Goal: Task Accomplishment & Management: Use online tool/utility

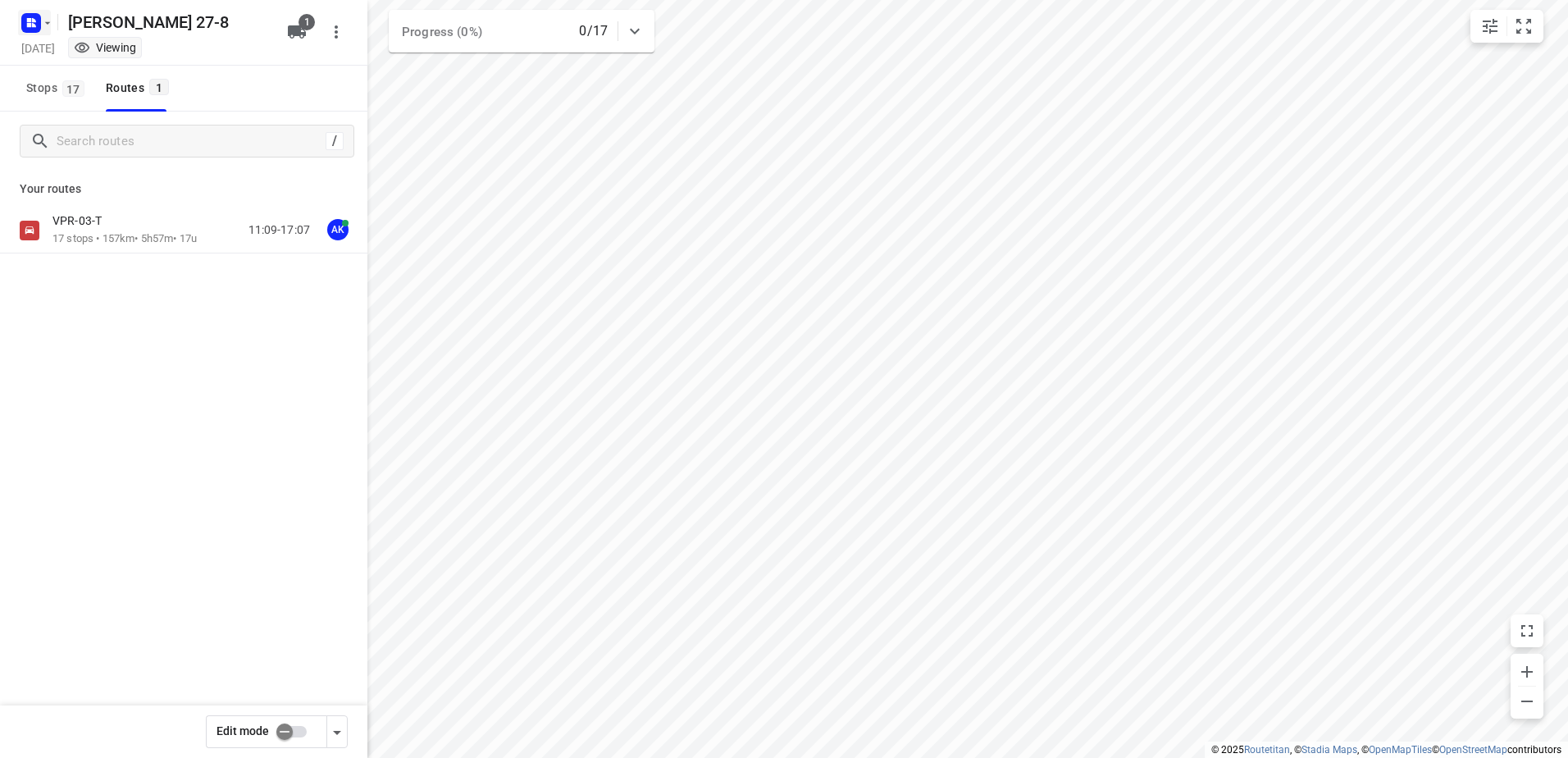
click at [44, 21] on icon "button" at bounding box center [48, 23] width 13 height 13
click at [118, 453] on div at bounding box center [784, 379] width 1568 height 758
click at [92, 229] on div "VPR-03-T" at bounding box center [124, 222] width 144 height 18
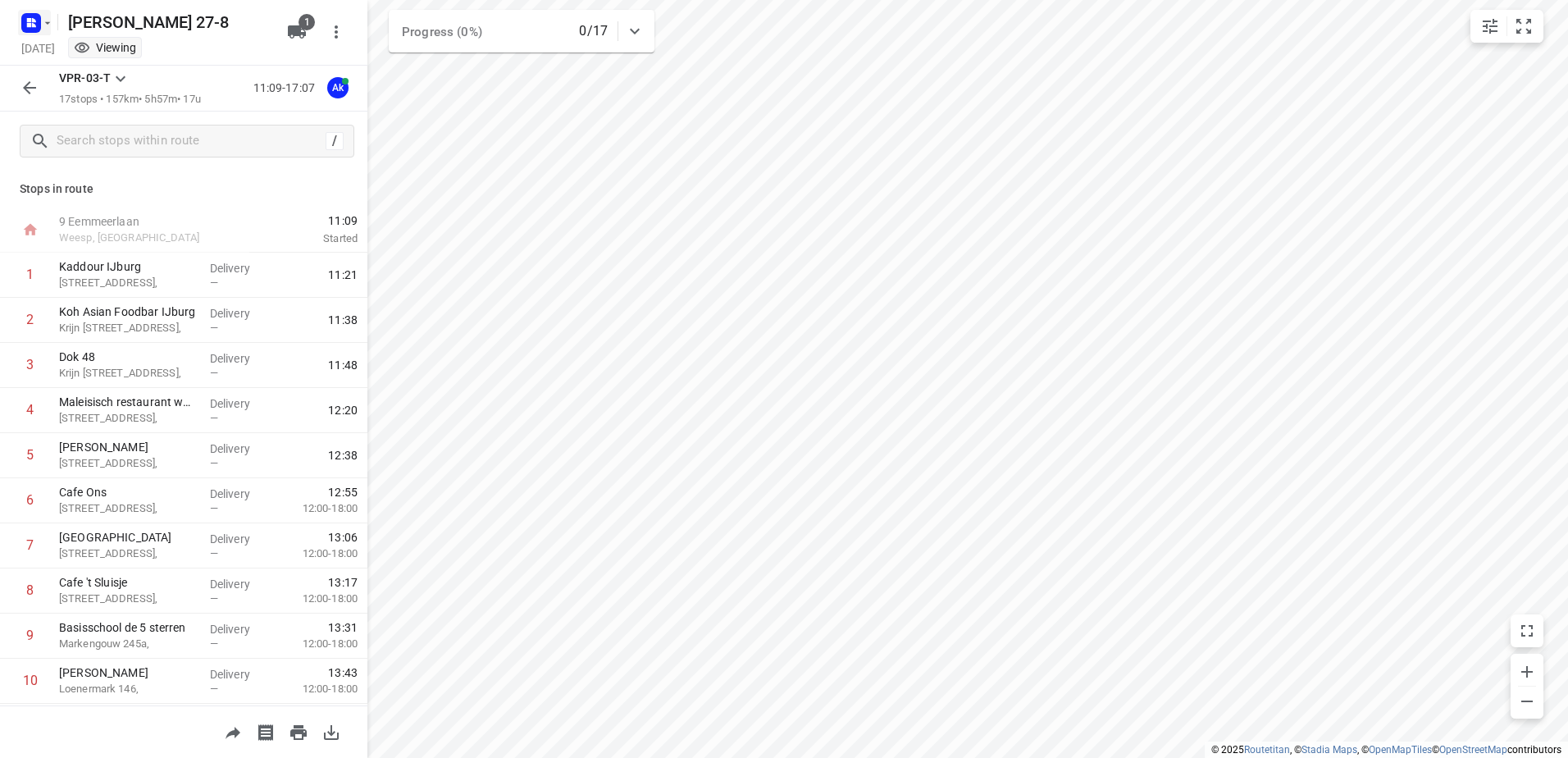
click at [49, 26] on icon "button" at bounding box center [48, 23] width 13 height 13
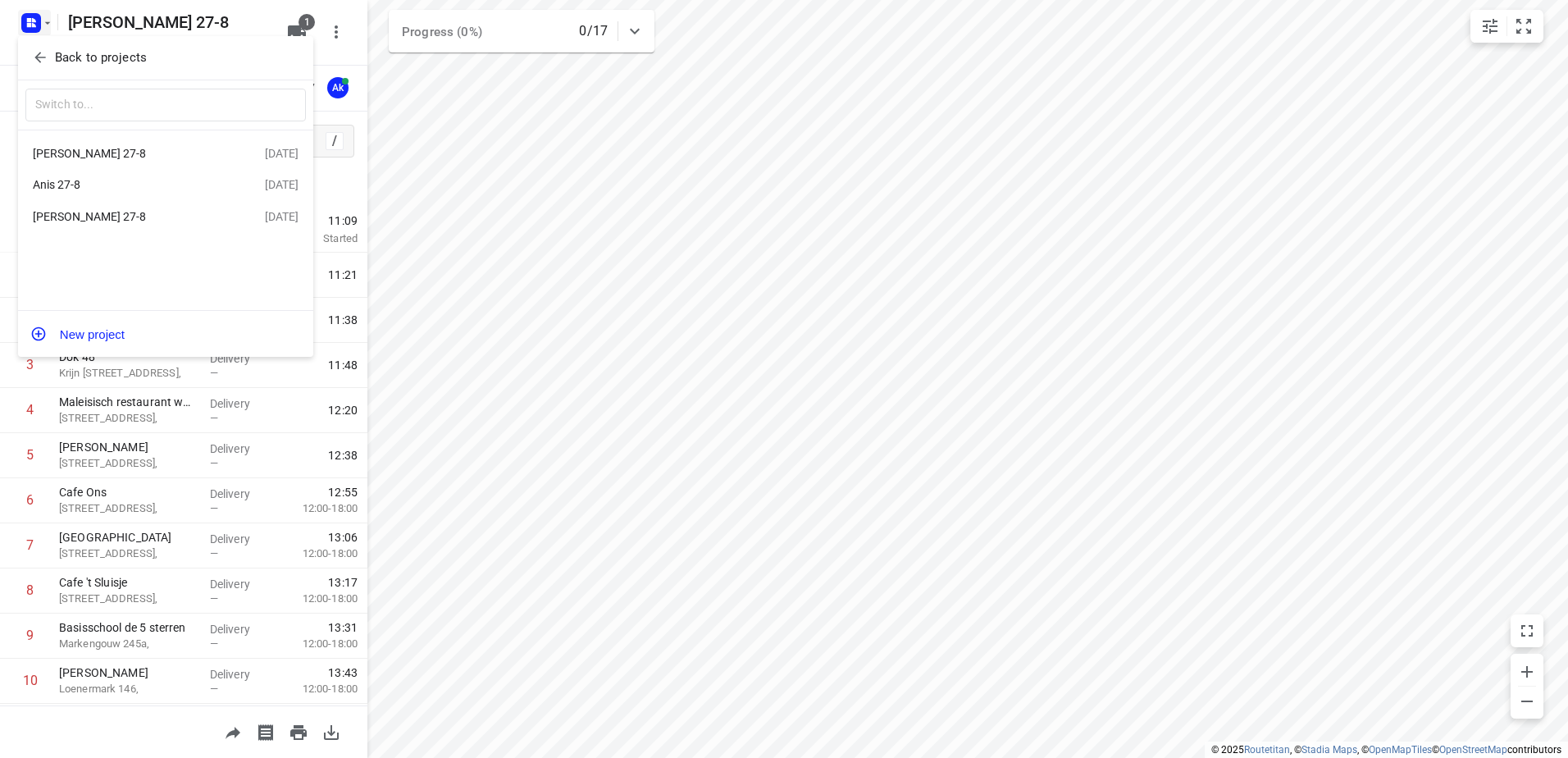
click at [74, 220] on div "[PERSON_NAME] 27-8" at bounding box center [127, 217] width 189 height 13
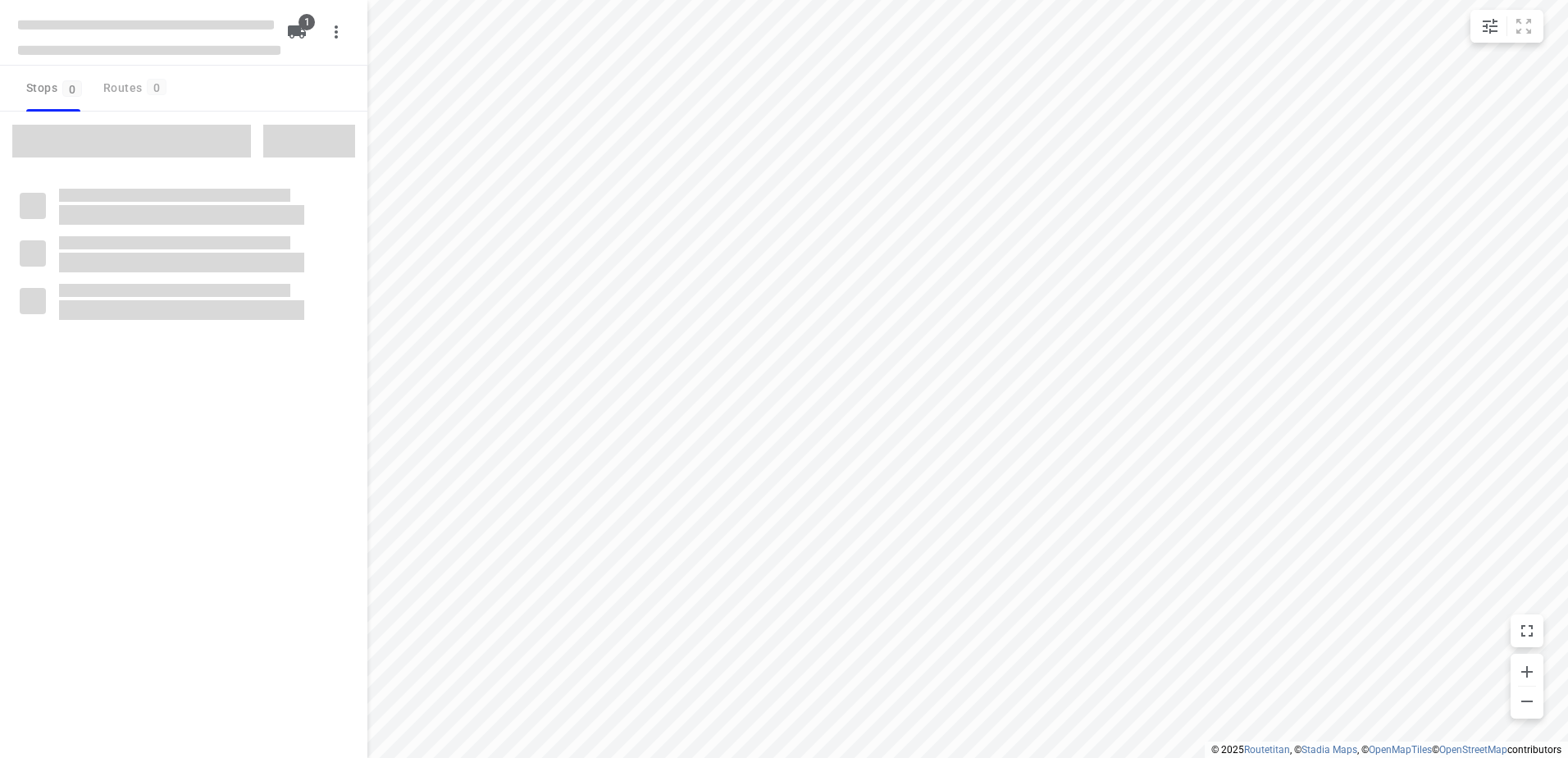
type input "distance"
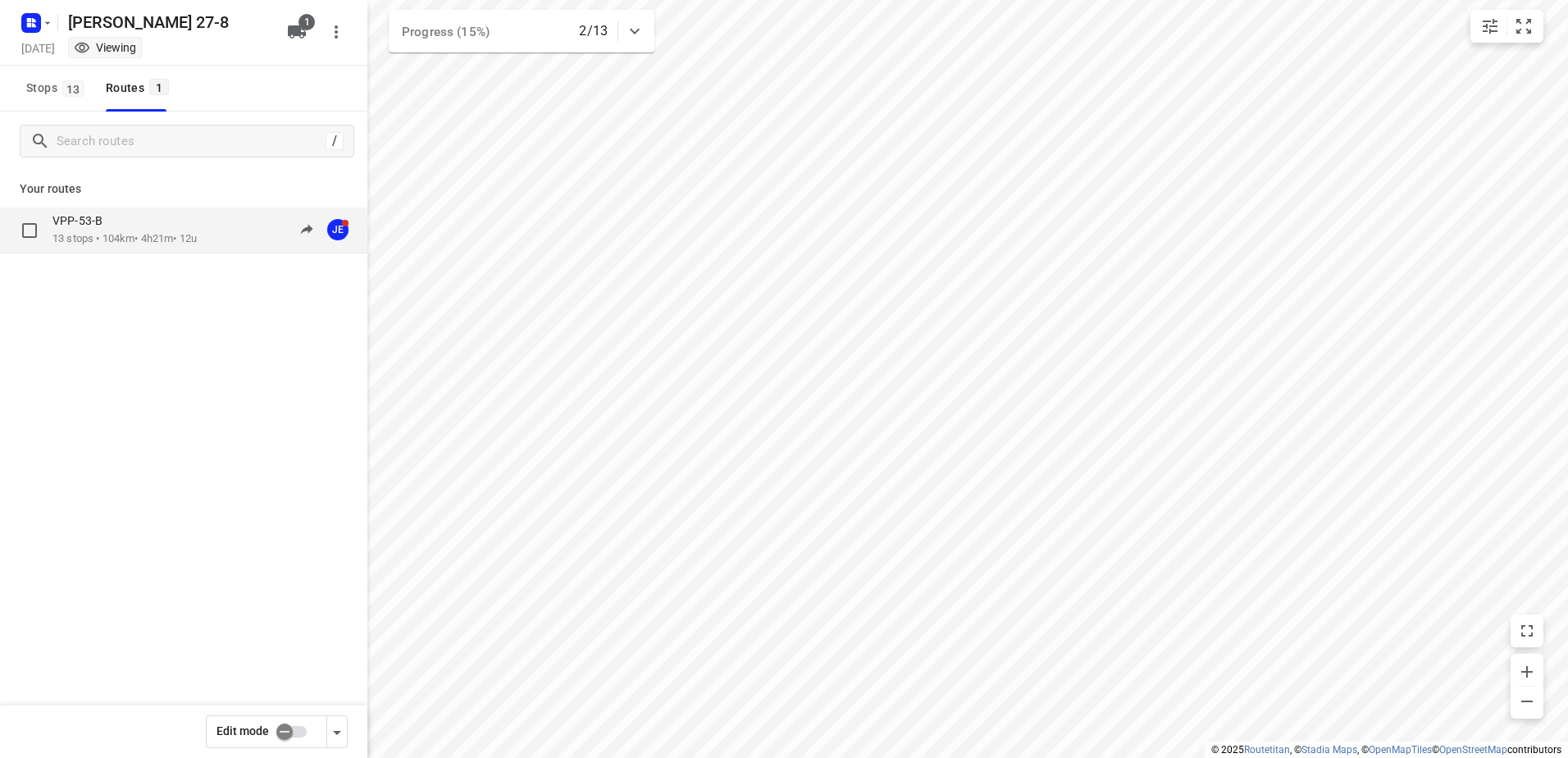
click at [85, 235] on p "13 stops • 104km • 4h21m • 12u" at bounding box center [124, 239] width 144 height 16
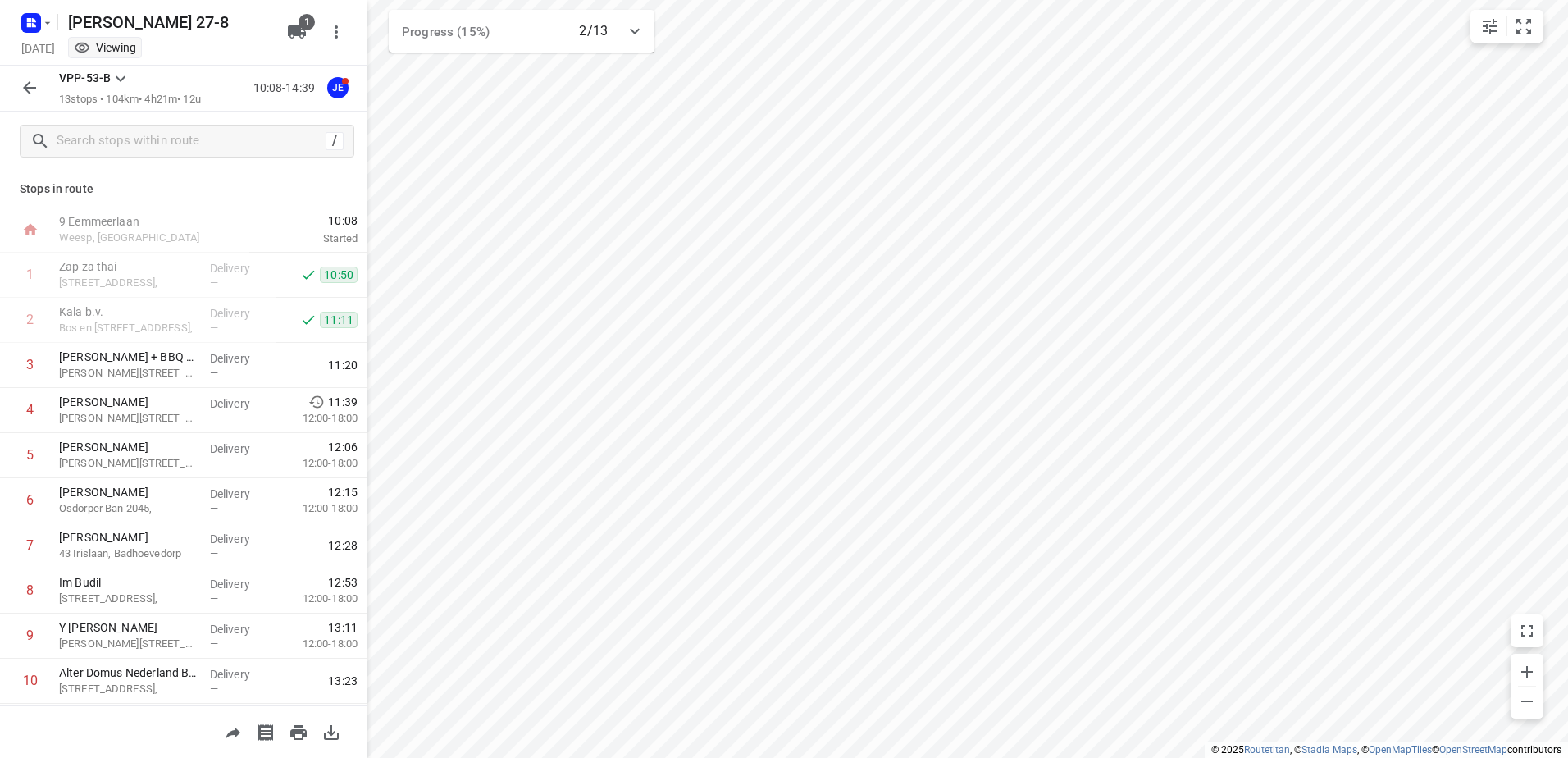
click at [30, 87] on icon "button" at bounding box center [30, 88] width 20 height 20
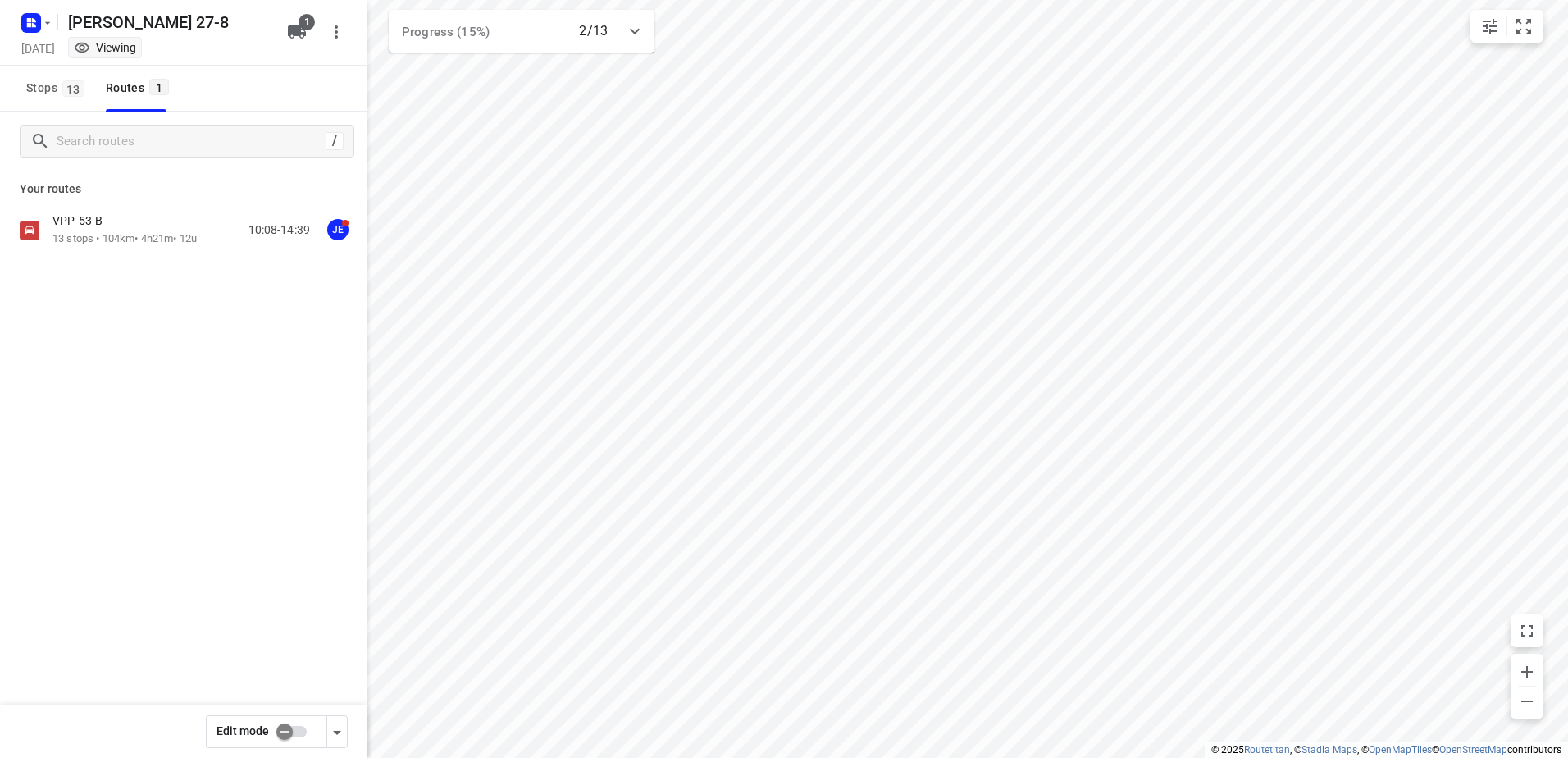
click at [299, 730] on input "checkbox" at bounding box center [285, 732] width 94 height 31
checkbox input "true"
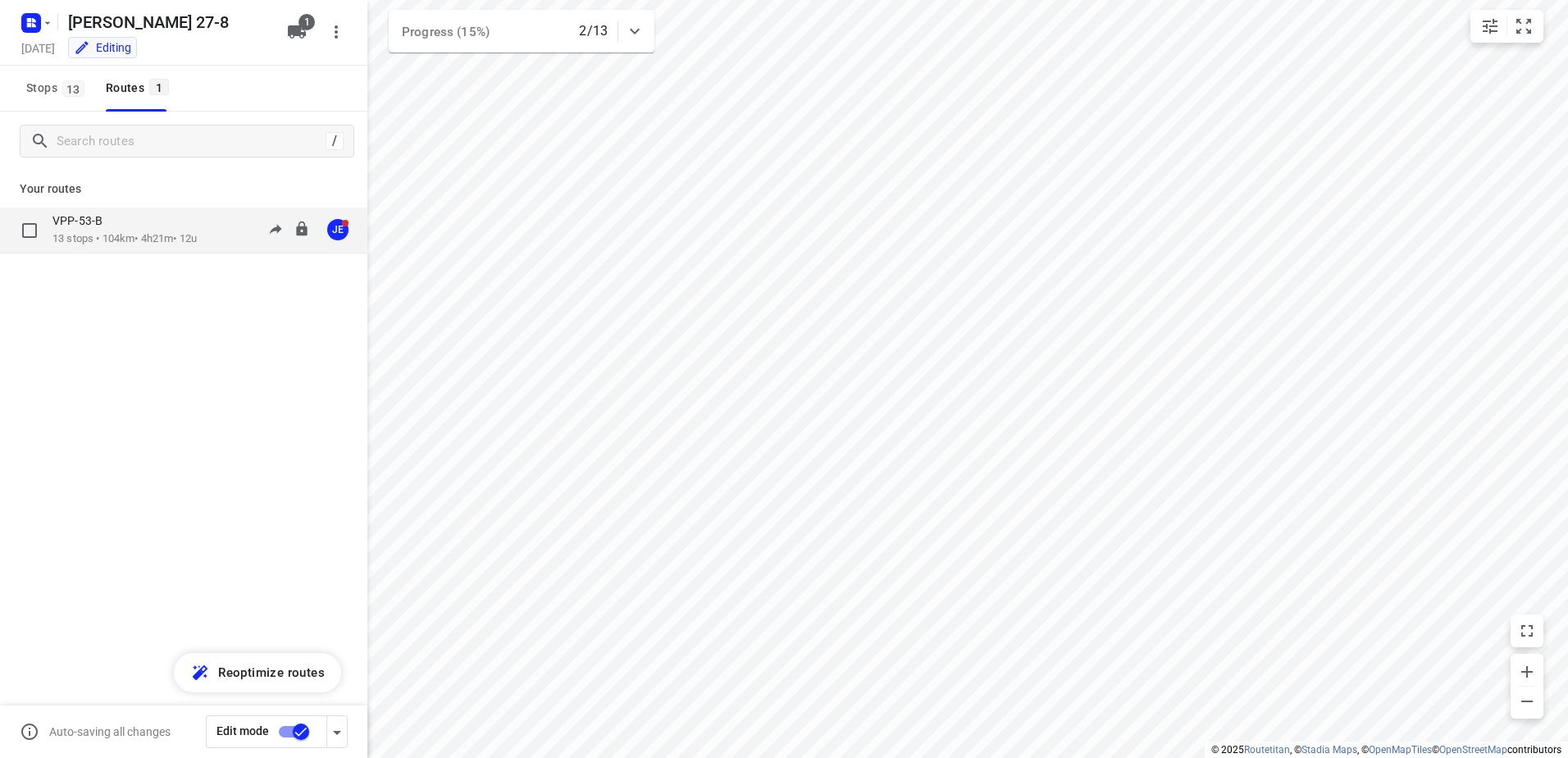
click at [73, 219] on p "VPP-53-B" at bounding box center [82, 221] width 60 height 15
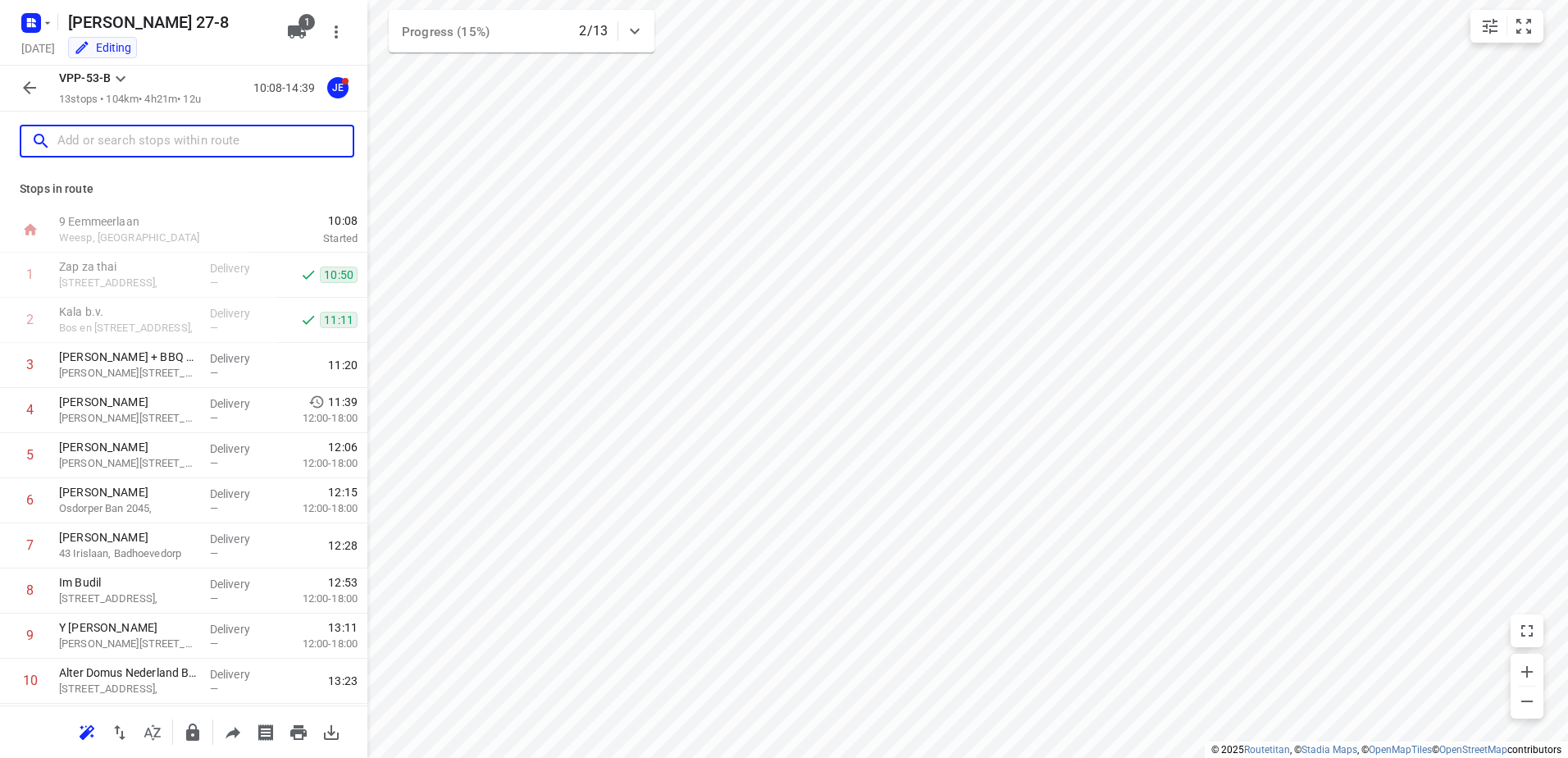
click at [140, 139] on input "text" at bounding box center [205, 141] width 296 height 26
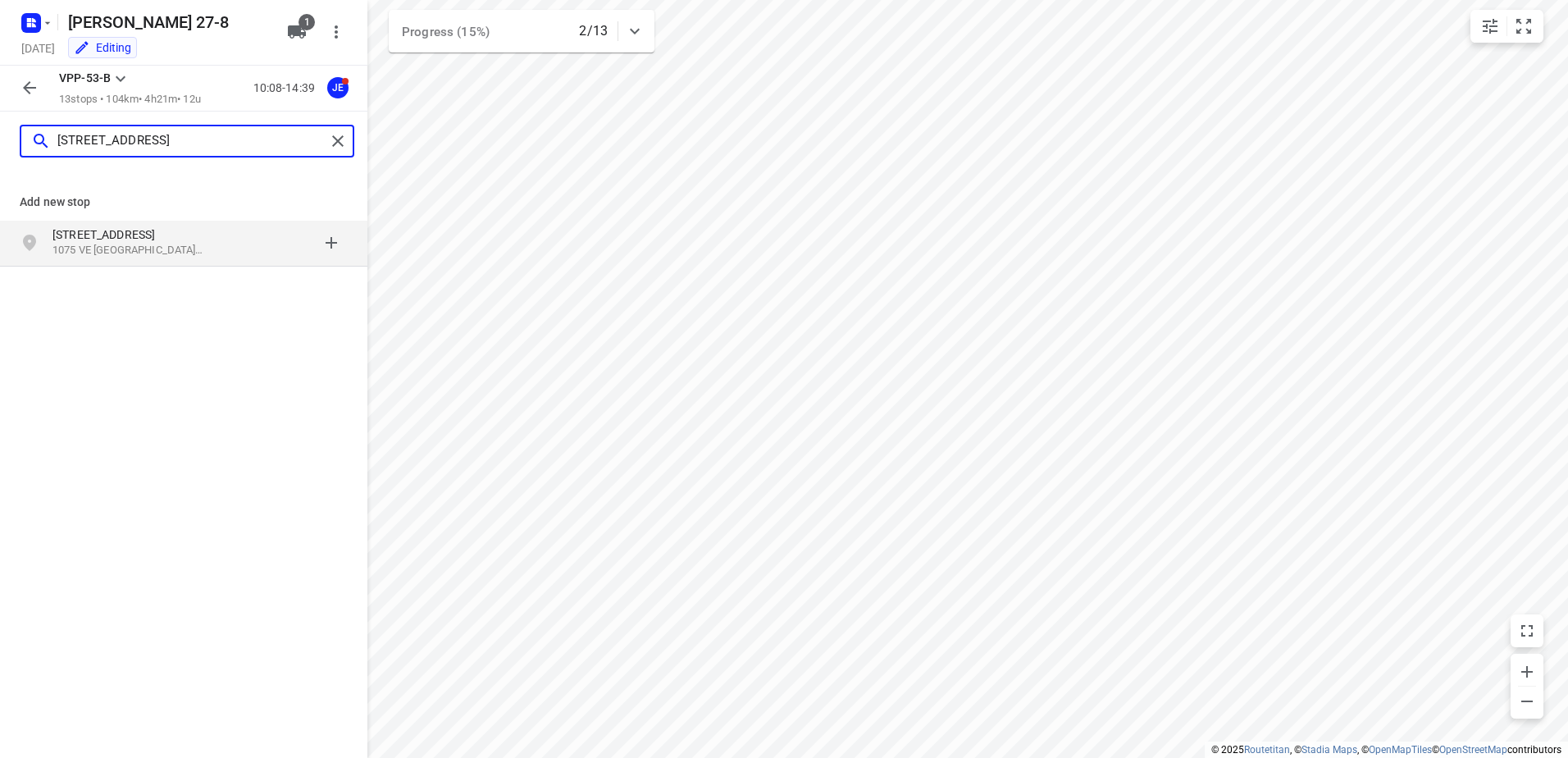
type input "[STREET_ADDRESS]"
click at [124, 242] on p "[STREET_ADDRESS]" at bounding box center [128, 235] width 151 height 16
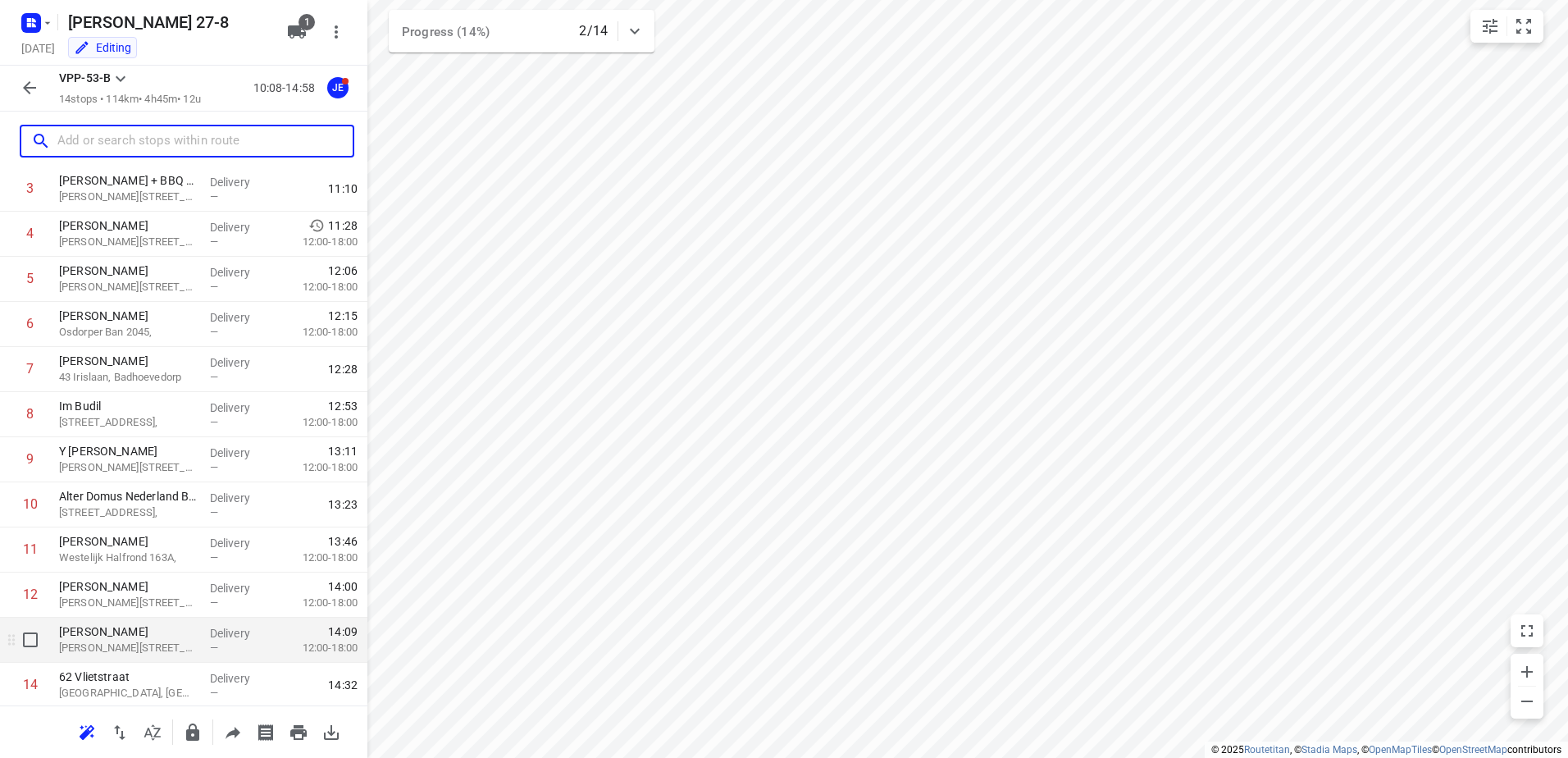
scroll to position [224, 0]
click at [131, 641] on p "[GEOGRAPHIC_DATA], [GEOGRAPHIC_DATA]" at bounding box center [128, 646] width 138 height 16
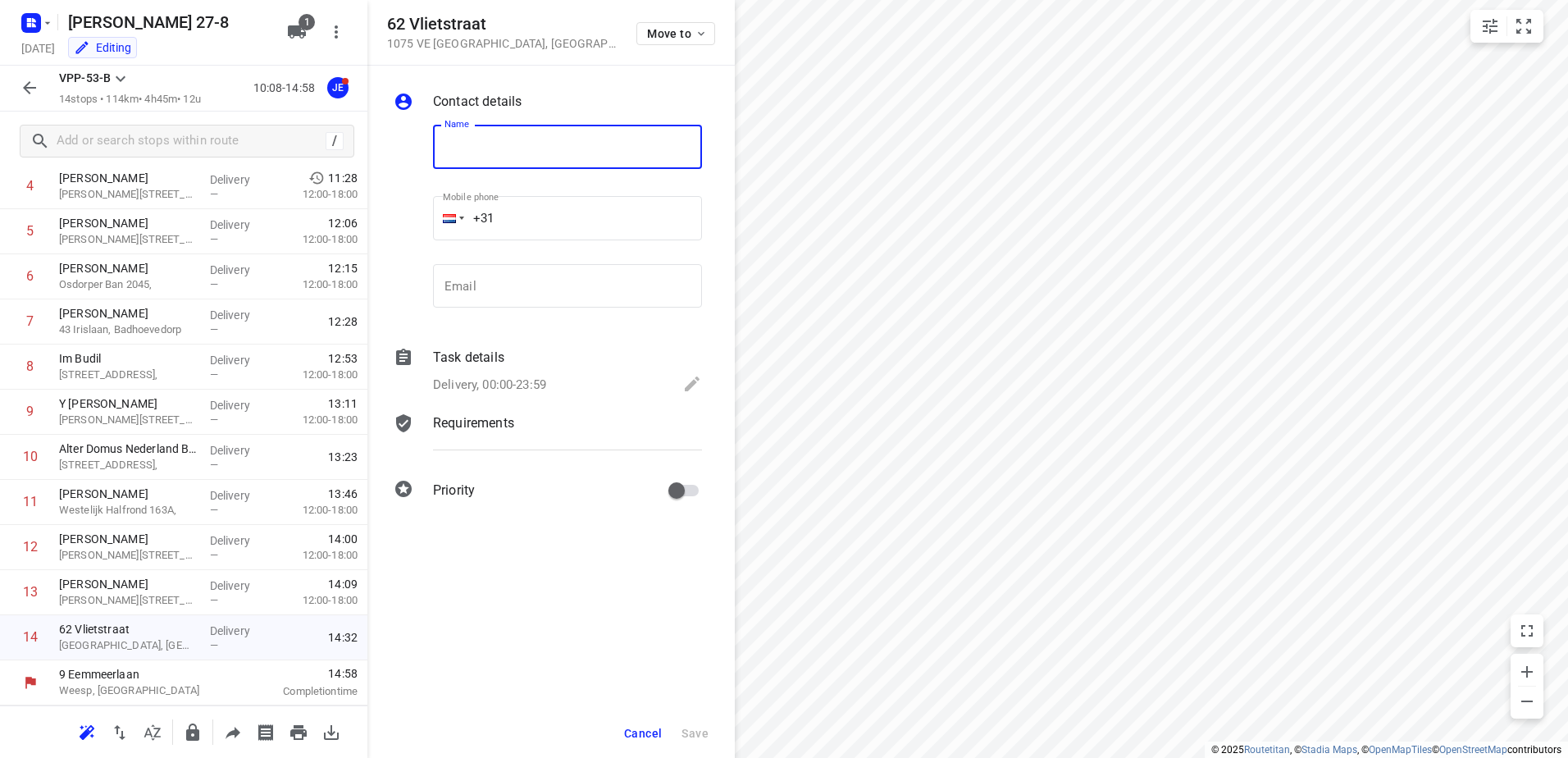
click at [520, 151] on input "text" at bounding box center [567, 147] width 269 height 44
type input "[PERSON_NAME]"
click at [690, 374] on icon at bounding box center [693, 384] width 20 height 20
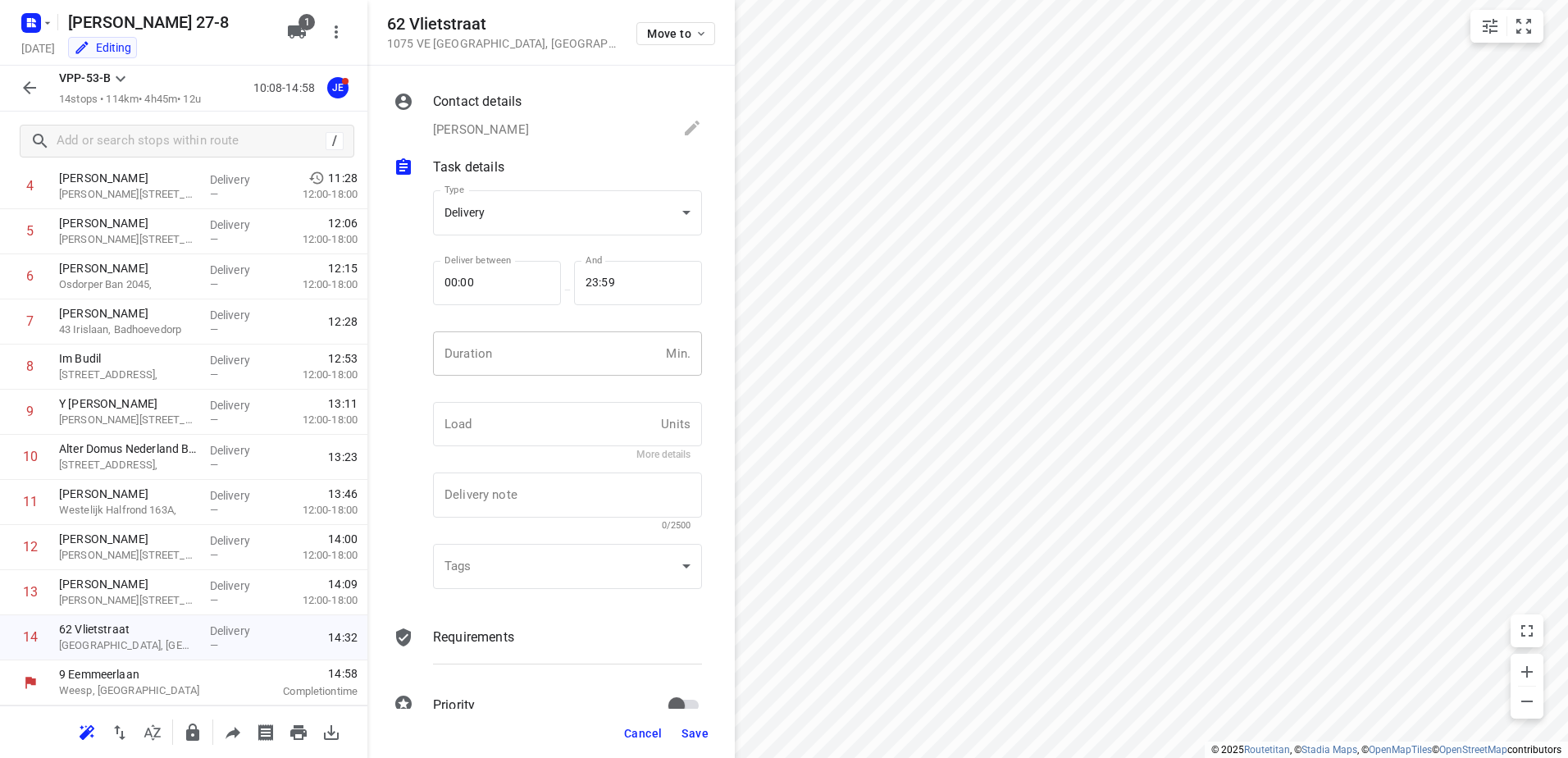
click at [498, 358] on input "number" at bounding box center [546, 353] width 226 height 44
type input "5"
click at [696, 732] on span "Save" at bounding box center [695, 733] width 27 height 13
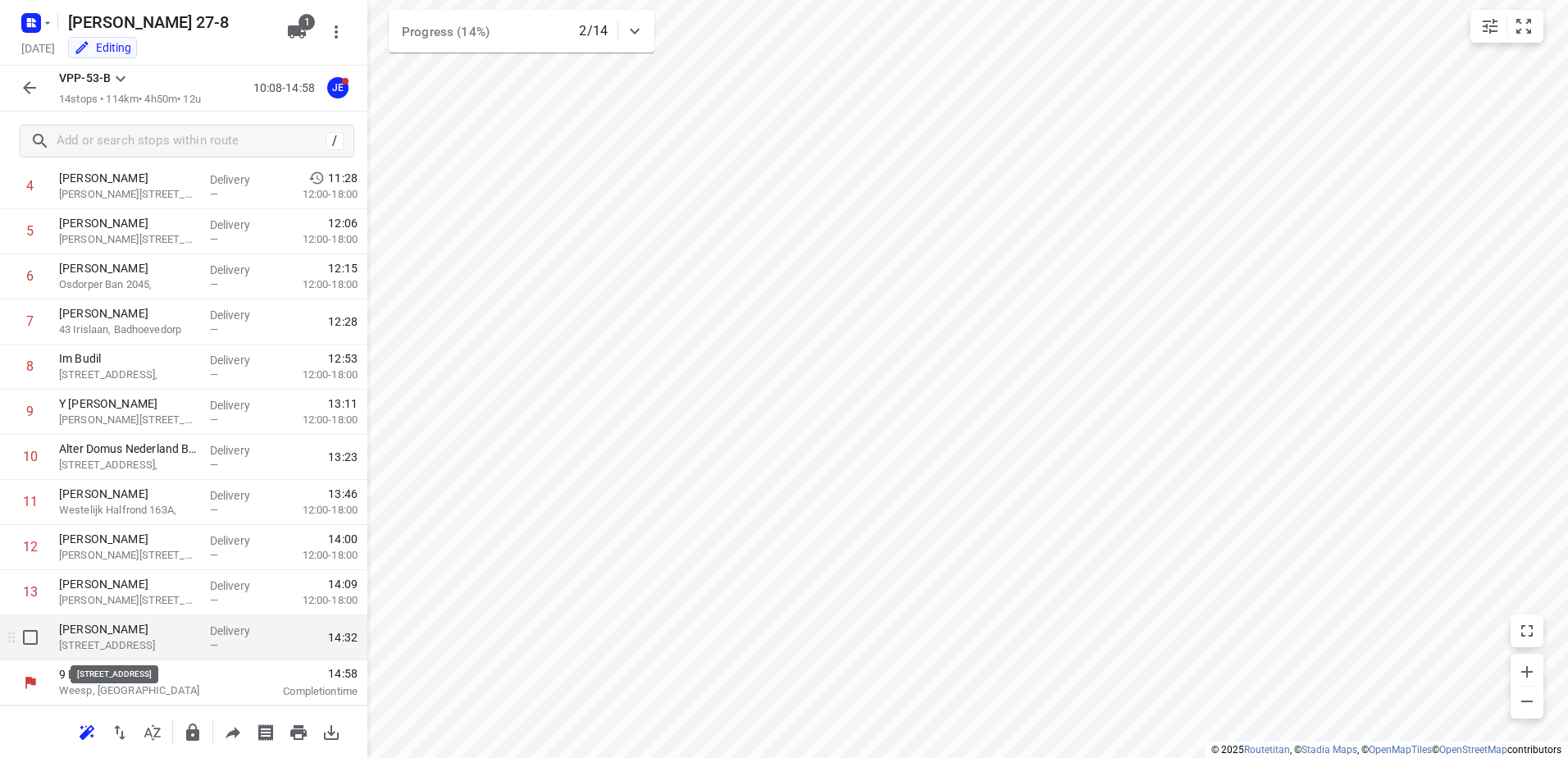
click at [143, 638] on p "[STREET_ADDRESS]" at bounding box center [128, 646] width 138 height 16
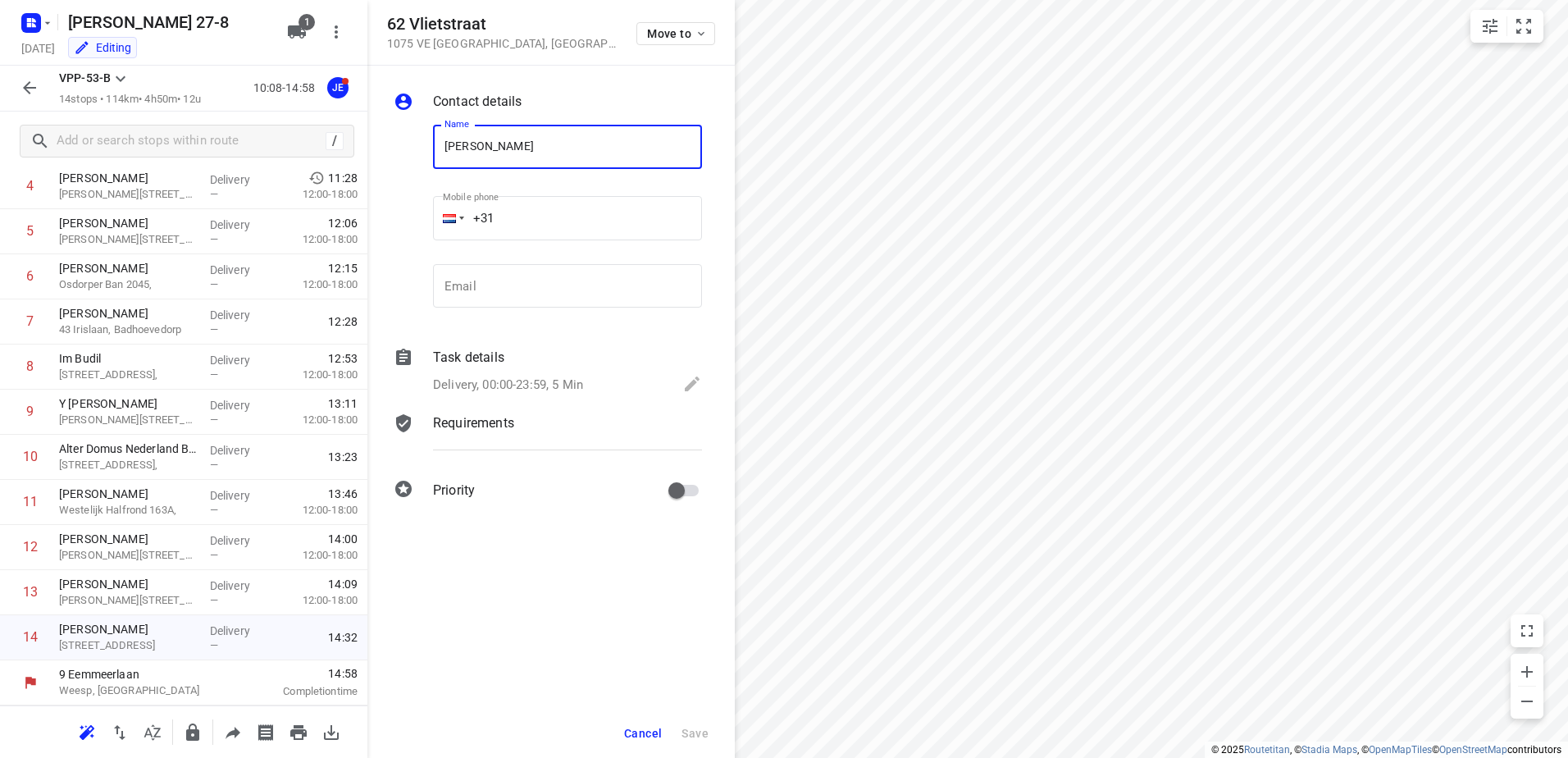
click at [599, 613] on div "Contact details Name [PERSON_NAME] Name Mobile phone +31 ​ Email Email Task det…" at bounding box center [551, 412] width 367 height 693
click at [647, 728] on span "Cancel" at bounding box center [643, 733] width 38 height 13
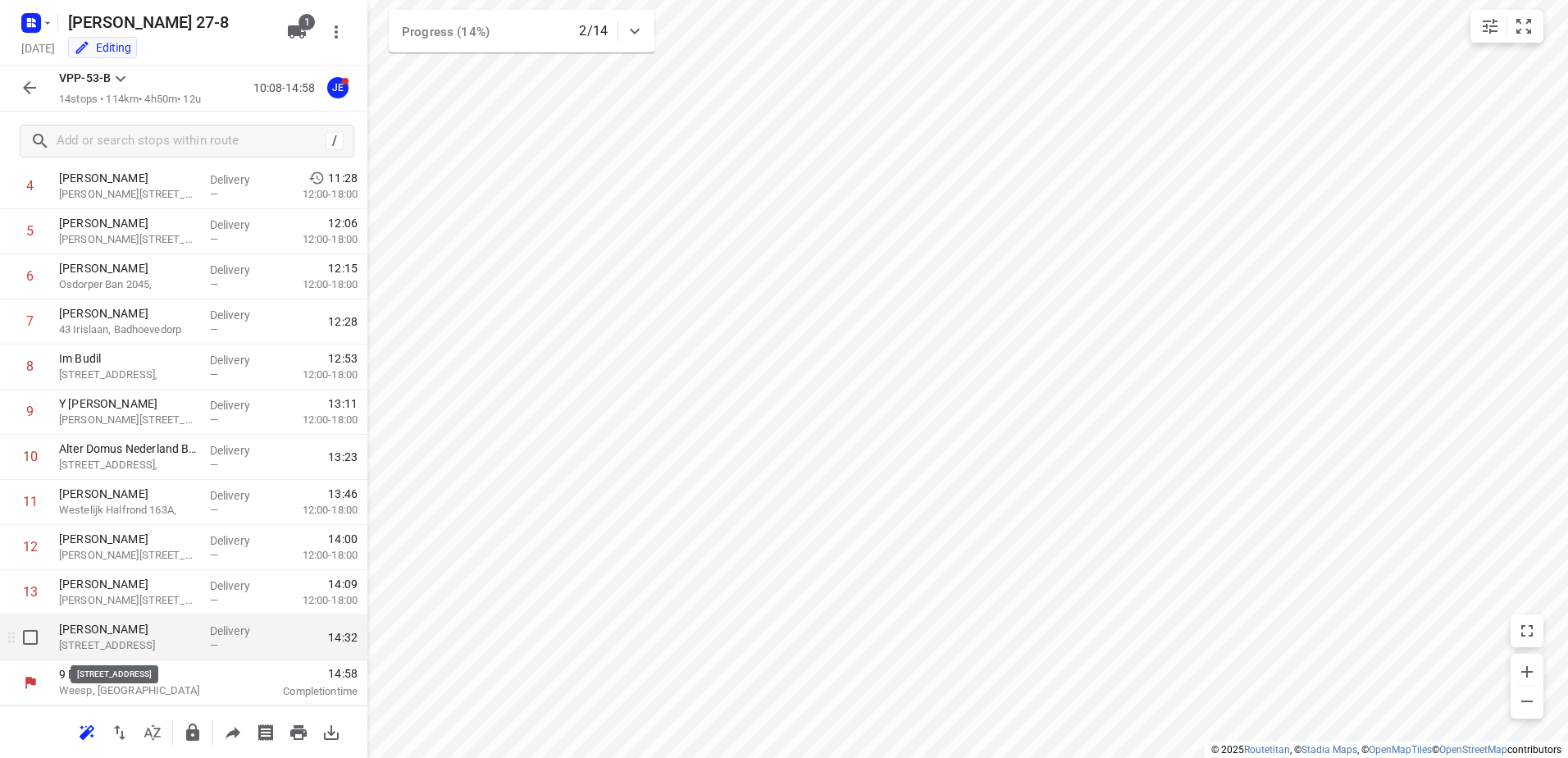
click at [138, 639] on p "[STREET_ADDRESS]" at bounding box center [128, 646] width 138 height 16
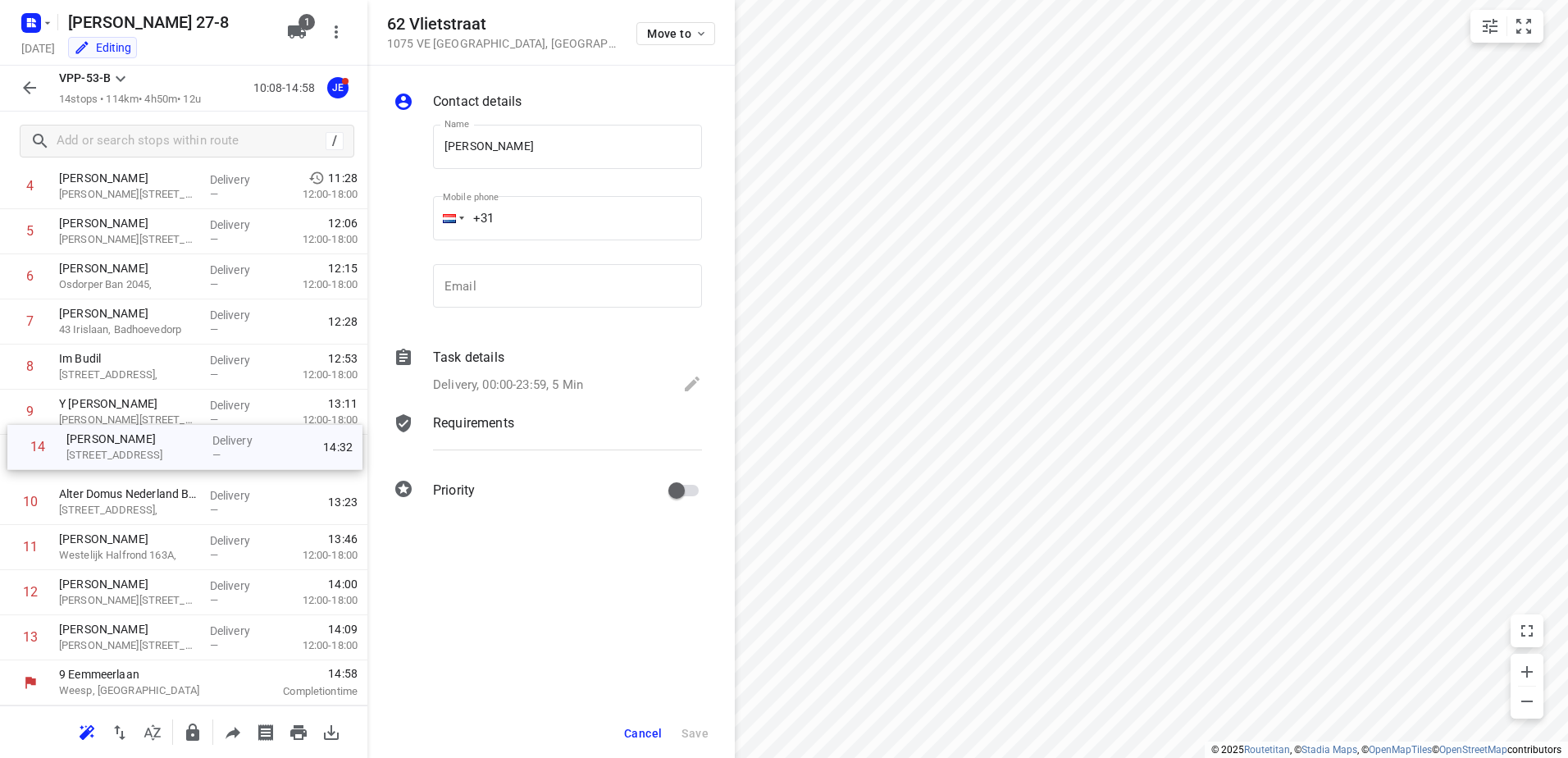
drag, startPoint x: 144, startPoint y: 645, endPoint x: 152, endPoint y: 450, distance: 195.2
click at [152, 450] on div "1 Zap za thai [STREET_ADDRESS], Delivery — 10:50 2 Kala b.v. Bos en [STREET_ADD…" at bounding box center [184, 344] width 367 height 632
drag, startPoint x: 104, startPoint y: 411, endPoint x: 104, endPoint y: 446, distance: 35.0
click at [104, 446] on div "1 Zap za thai [STREET_ADDRESS], Delivery — 10:50 2 Kala b.v. Bos en [STREET_ADD…" at bounding box center [184, 344] width 367 height 632
drag, startPoint x: 103, startPoint y: 414, endPoint x: 100, endPoint y: 452, distance: 38.1
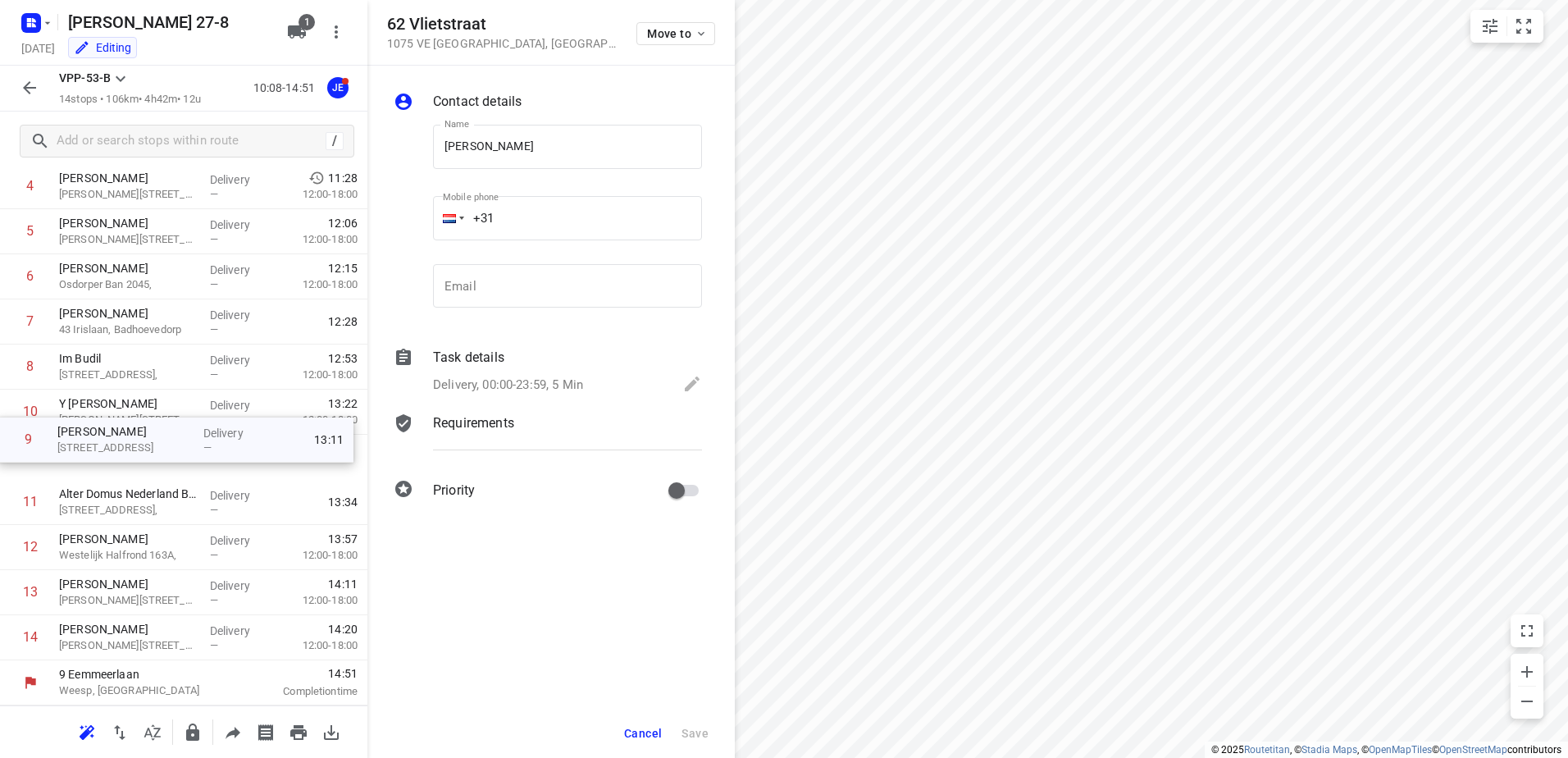
click at [100, 452] on div "1 Zap za thai [STREET_ADDRESS], Delivery — 10:50 2 Kala b.v. Bos en [STREET_ADD…" at bounding box center [184, 344] width 367 height 632
click at [28, 80] on icon "button" at bounding box center [30, 88] width 20 height 20
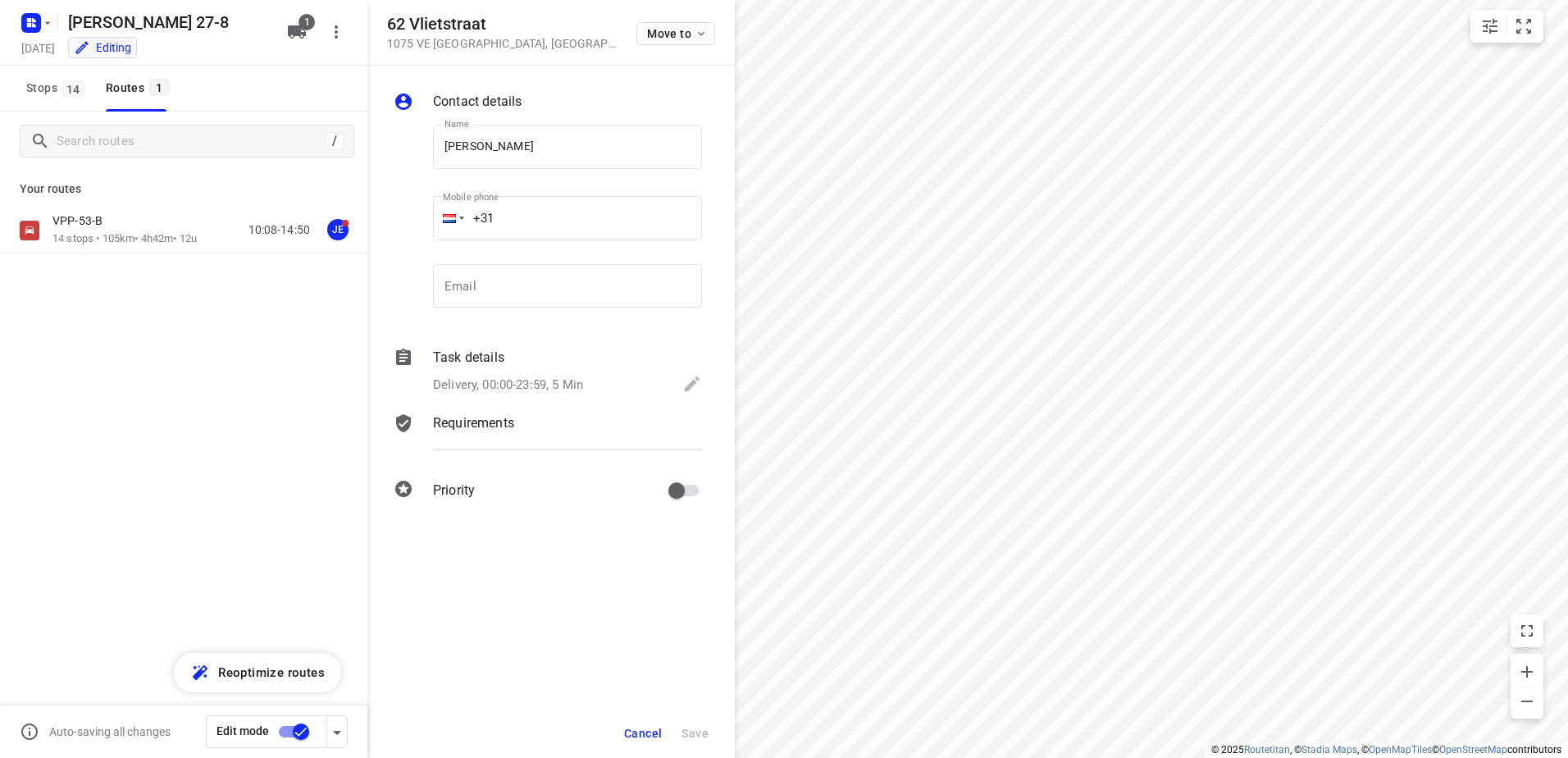
click at [293, 732] on input "checkbox" at bounding box center [301, 732] width 94 height 31
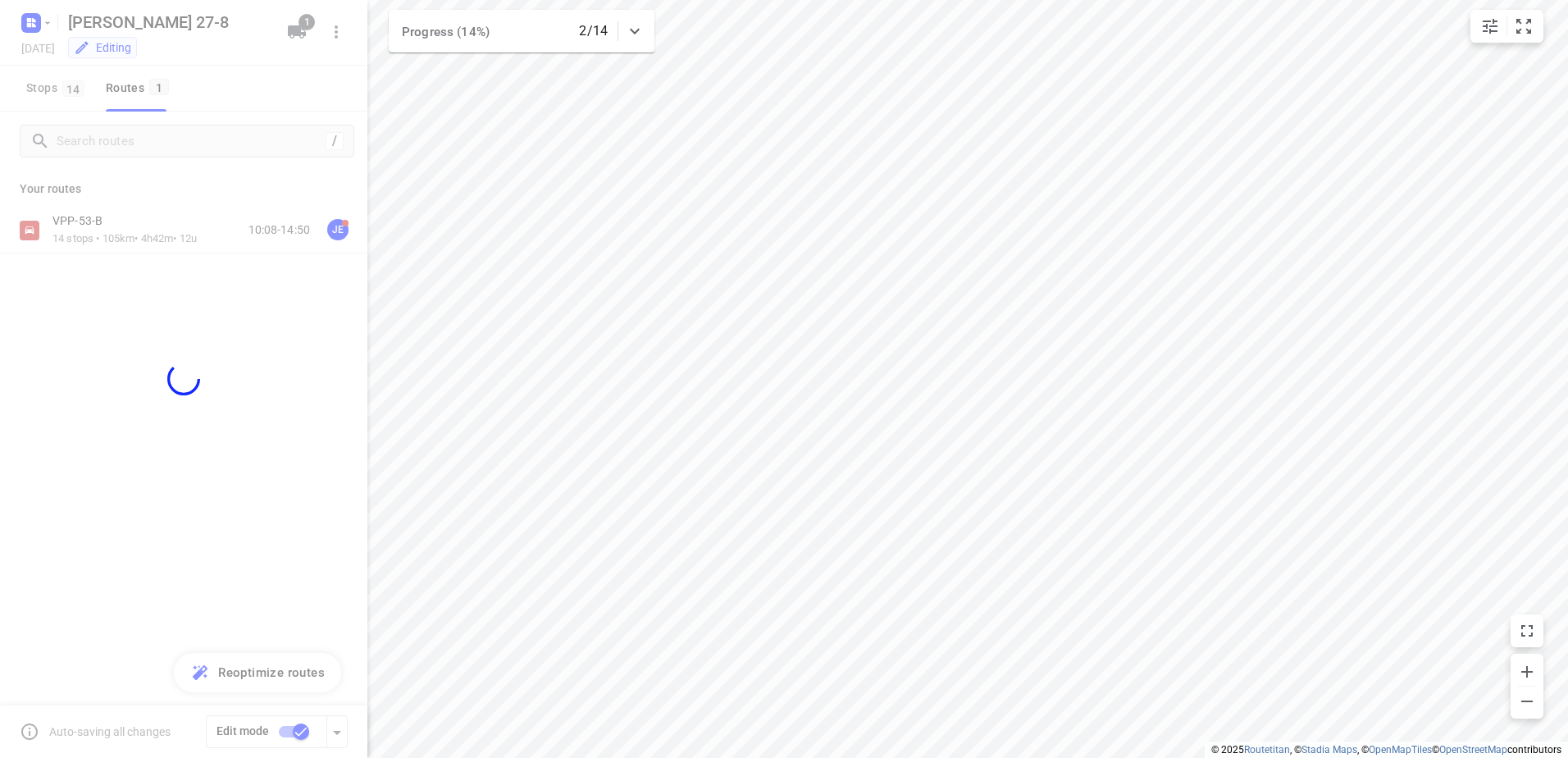
checkbox input "false"
